Goal: Transaction & Acquisition: Download file/media

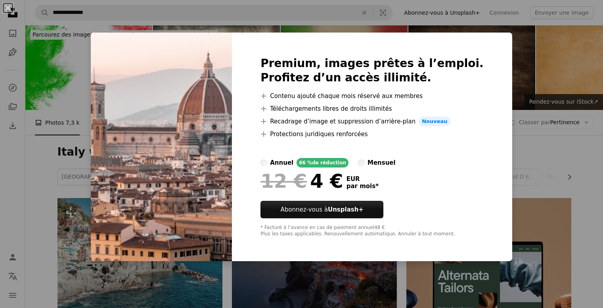
scroll to position [606, 0]
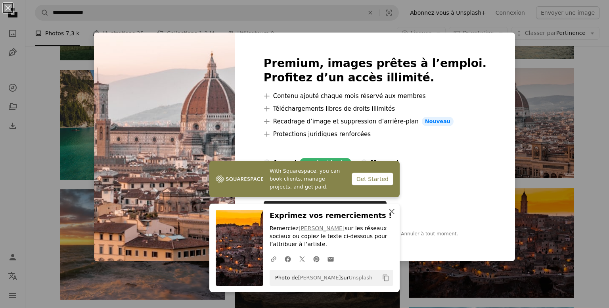
click at [393, 209] on button "An X shape Fermer" at bounding box center [392, 211] width 16 height 16
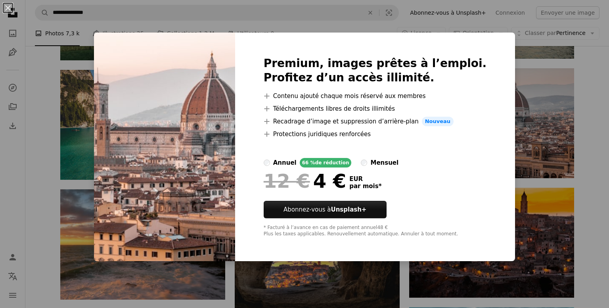
click at [591, 137] on div "An X shape Premium, images prêtes à l’emploi. Profitez d’un accès illimité. A p…" at bounding box center [304, 154] width 609 height 308
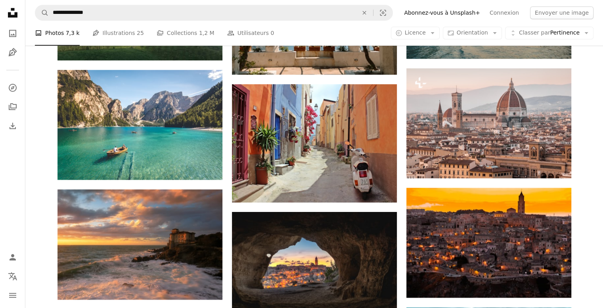
click at [593, 138] on div "Plus sign for Unsplash+ A heart A plus sign [PERSON_NAME] Pour Unsplash+ A lock…" at bounding box center [314, 113] width 578 height 1042
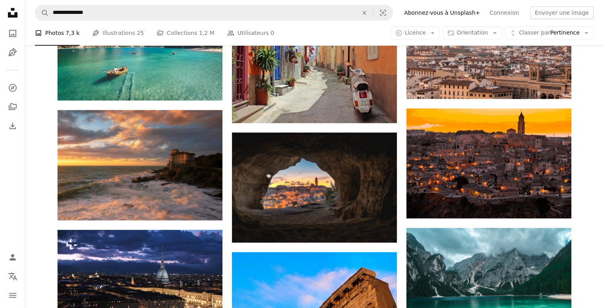
scroll to position [708, 0]
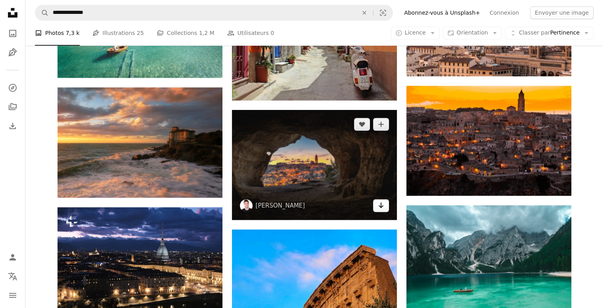
click at [382, 204] on icon "Arrow pointing down" at bounding box center [381, 205] width 6 height 10
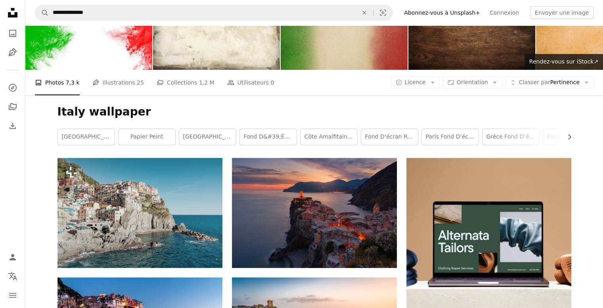
scroll to position [0, 0]
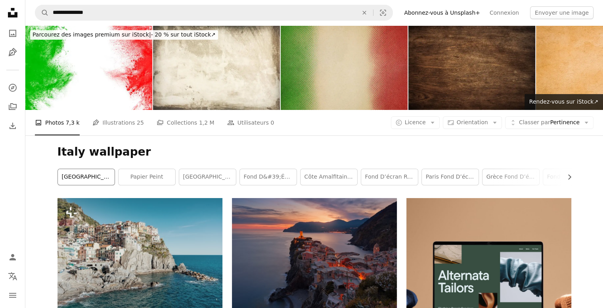
click at [105, 182] on link "[GEOGRAPHIC_DATA]" at bounding box center [86, 177] width 57 height 16
